Goal: Task Accomplishment & Management: Manage account settings

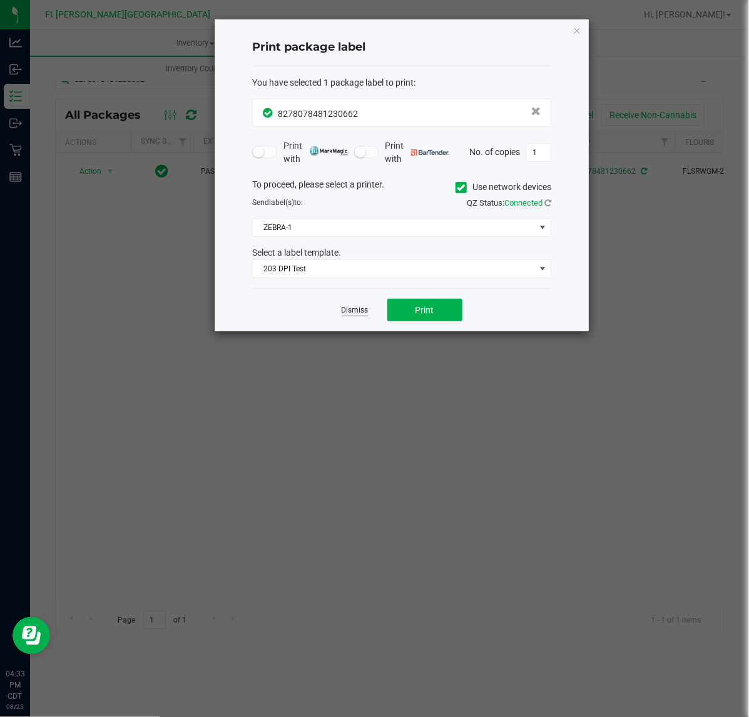
click at [360, 315] on link "Dismiss" at bounding box center [355, 310] width 27 height 11
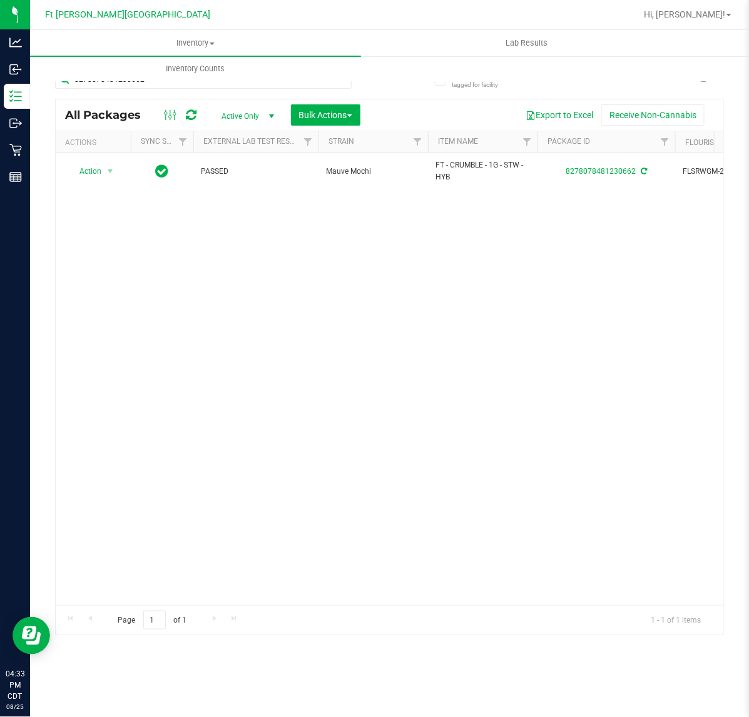
click at [360, 315] on div "Action Action Adjust qty Create package Edit attributes Global inventory Locate…" at bounding box center [389, 379] width 667 height 452
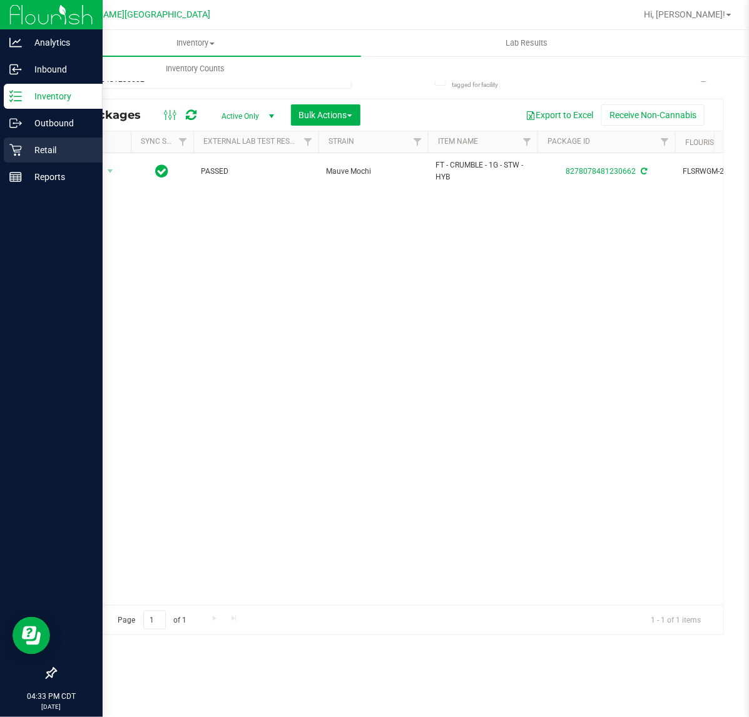
click at [7, 155] on div "Retail" at bounding box center [53, 150] width 99 height 25
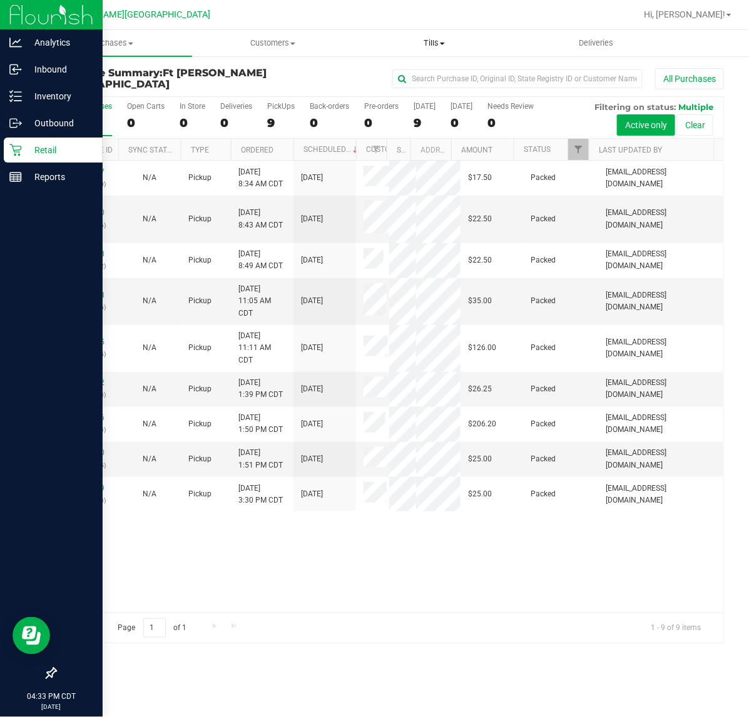
drag, startPoint x: 435, startPoint y: 43, endPoint x: 428, endPoint y: 50, distance: 10.2
click at [435, 43] on span "Tills" at bounding box center [434, 43] width 161 height 11
click at [400, 73] on span "Manage tills" at bounding box center [395, 75] width 84 height 11
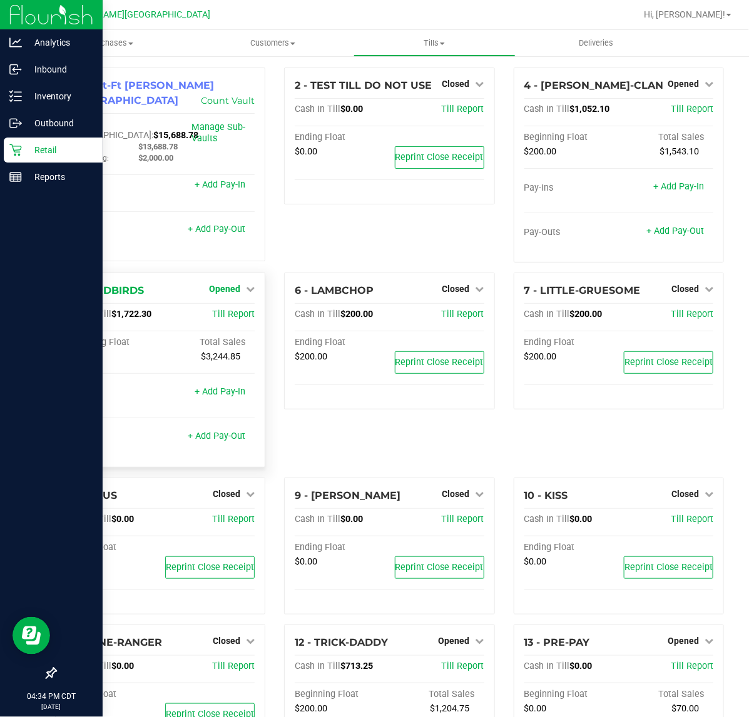
drag, startPoint x: 227, startPoint y: 285, endPoint x: 227, endPoint y: 292, distance: 7.5
click at [227, 285] on div "Opened" at bounding box center [232, 288] width 46 height 15
click at [226, 290] on span "Opened" at bounding box center [224, 289] width 31 height 10
click at [227, 313] on link "Close Till" at bounding box center [227, 315] width 34 height 10
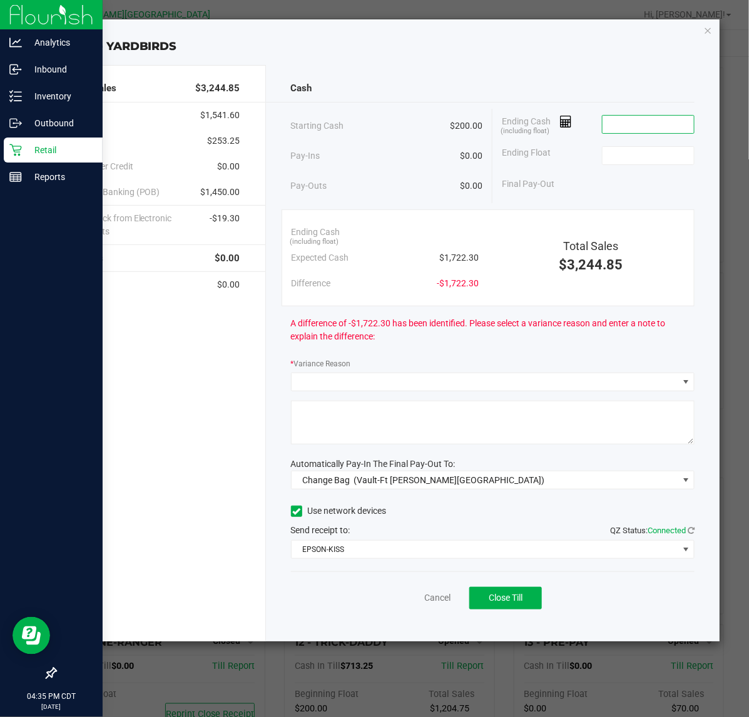
click at [640, 129] on input at bounding box center [648, 125] width 92 height 18
type input "$1,772.30"
click at [657, 155] on input at bounding box center [648, 156] width 92 height 18
type input "$200.00"
click at [585, 163] on div "Ending Float $200.00" at bounding box center [598, 155] width 193 height 31
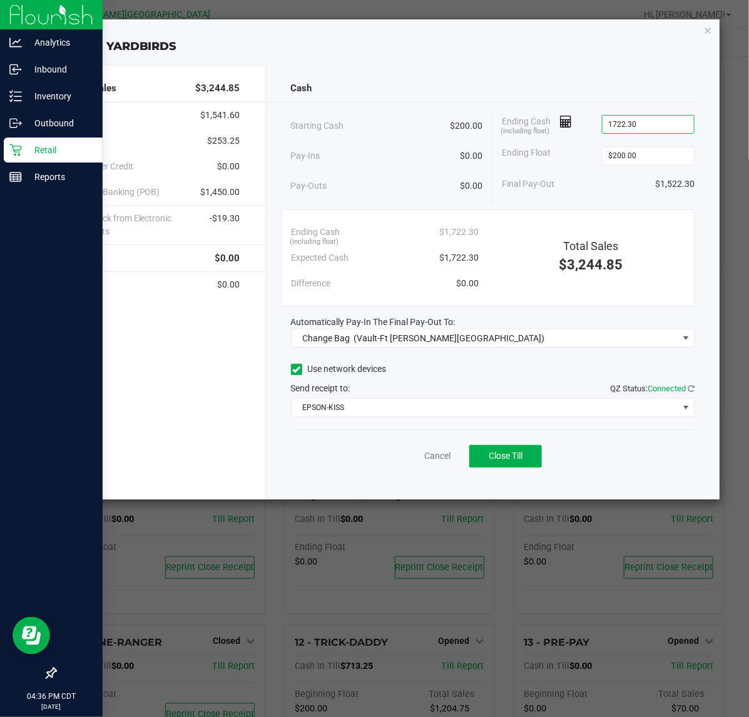
type input "$1,722.30"
click at [560, 163] on div "Ending Float $200.00" at bounding box center [598, 155] width 193 height 31
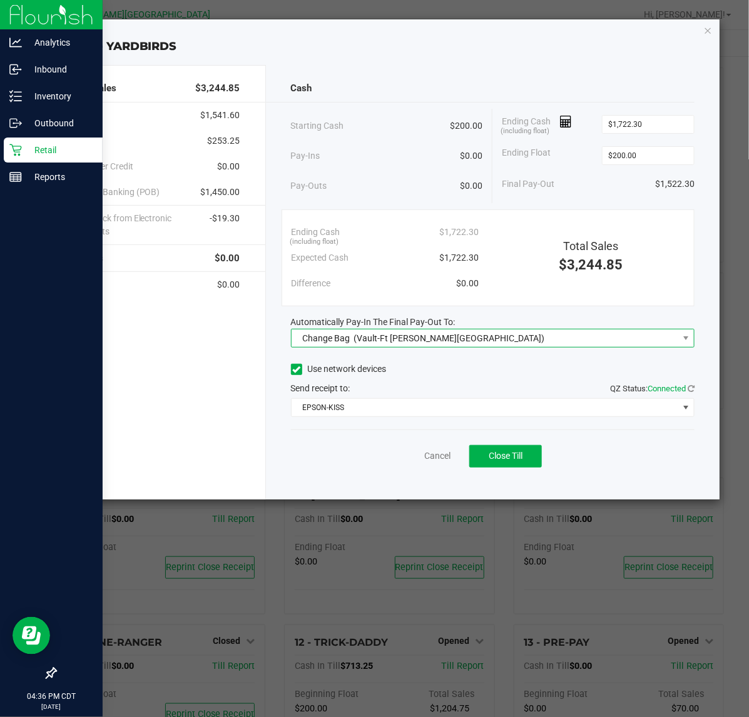
click at [508, 344] on span "Change Bag (Vault-Ft [PERSON_NAME][GEOGRAPHIC_DATA])" at bounding box center [484, 339] width 387 height 18
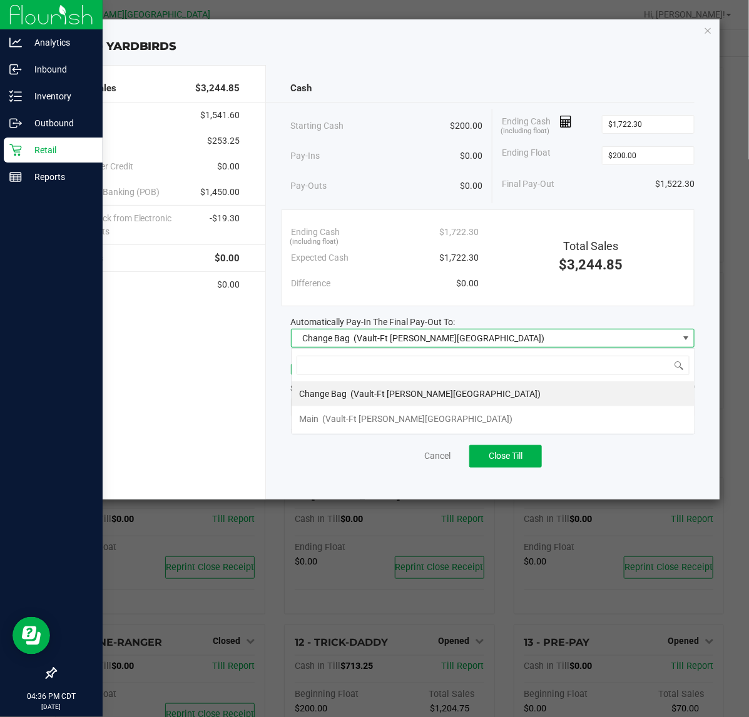
scroll to position [19, 403]
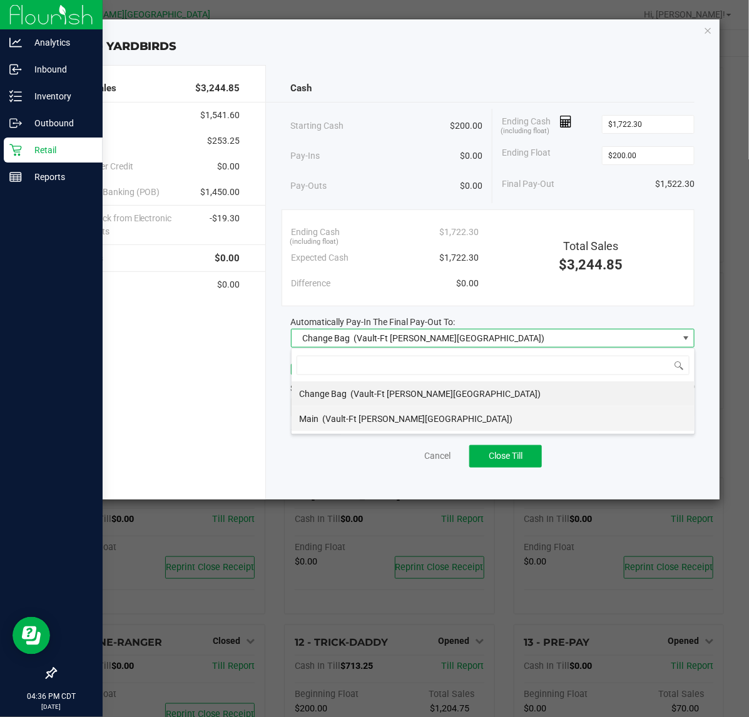
drag, startPoint x: 355, startPoint y: 420, endPoint x: 383, endPoint y: 408, distance: 30.6
click at [355, 420] on span "(Vault-Ft [PERSON_NAME][GEOGRAPHIC_DATA])" at bounding box center [417, 419] width 191 height 10
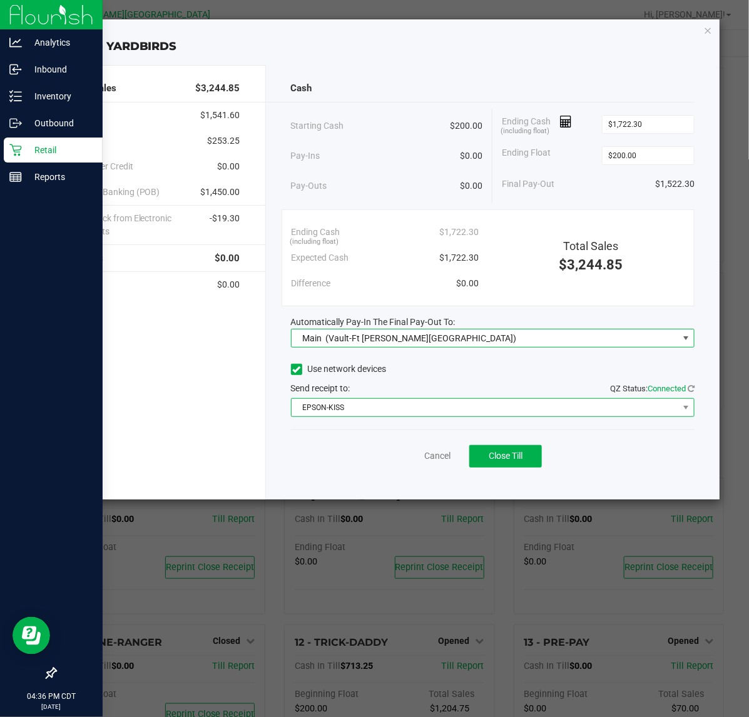
click at [385, 407] on span "EPSON-KISS" at bounding box center [484, 408] width 387 height 18
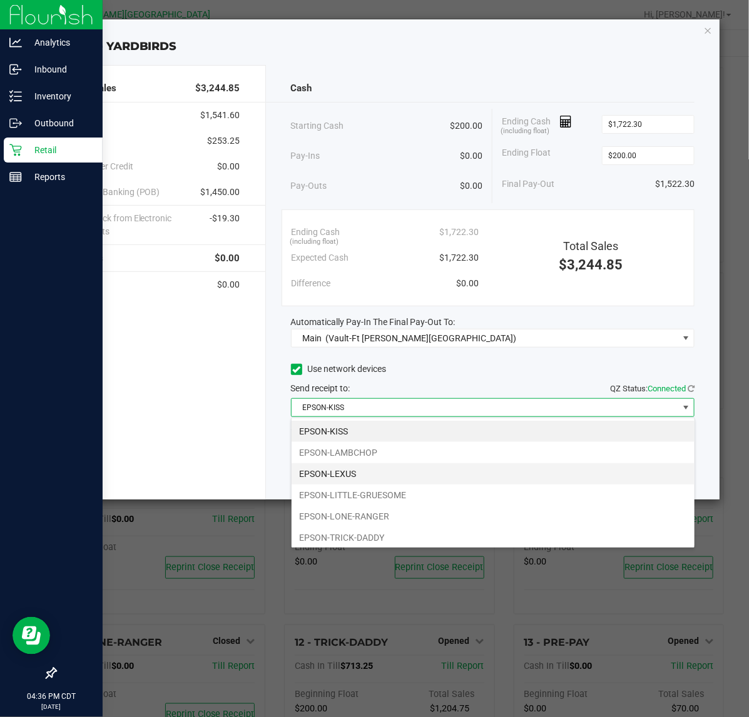
click at [375, 471] on li "EPSON-LEXUS" at bounding box center [492, 474] width 403 height 21
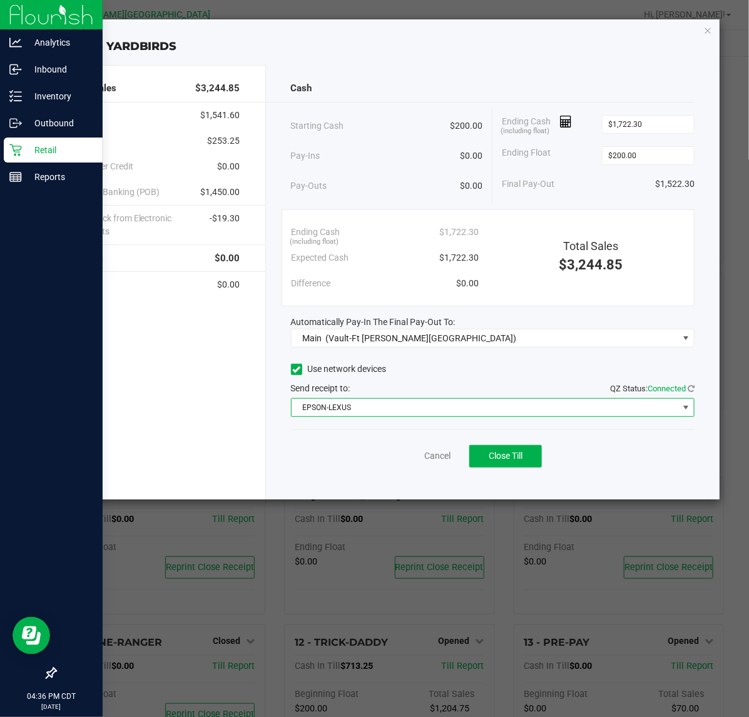
click at [533, 370] on div "Use network devices" at bounding box center [493, 369] width 404 height 19
click at [527, 460] on button "Close Till" at bounding box center [505, 456] width 73 height 23
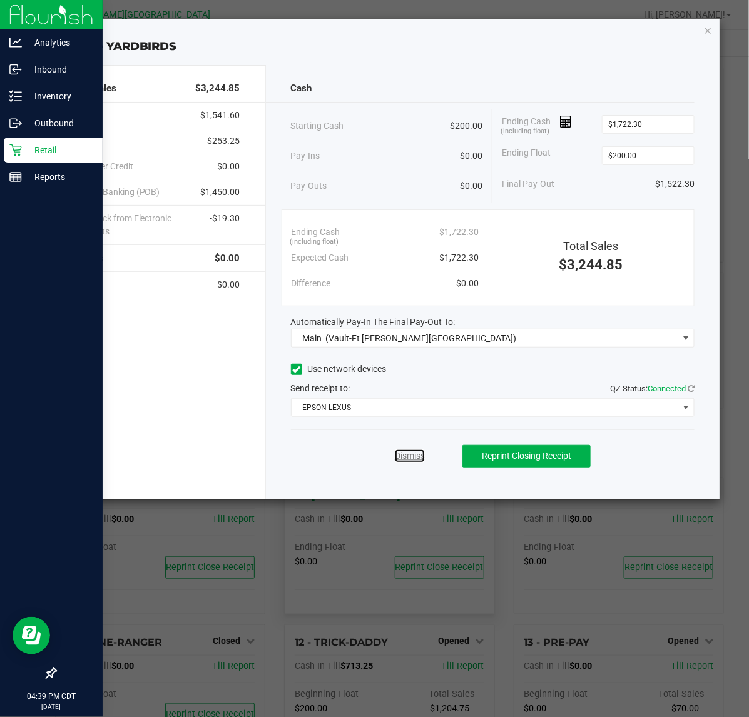
click at [408, 452] on link "Dismiss" at bounding box center [410, 456] width 30 height 13
